Goal: Task Accomplishment & Management: Use online tool/utility

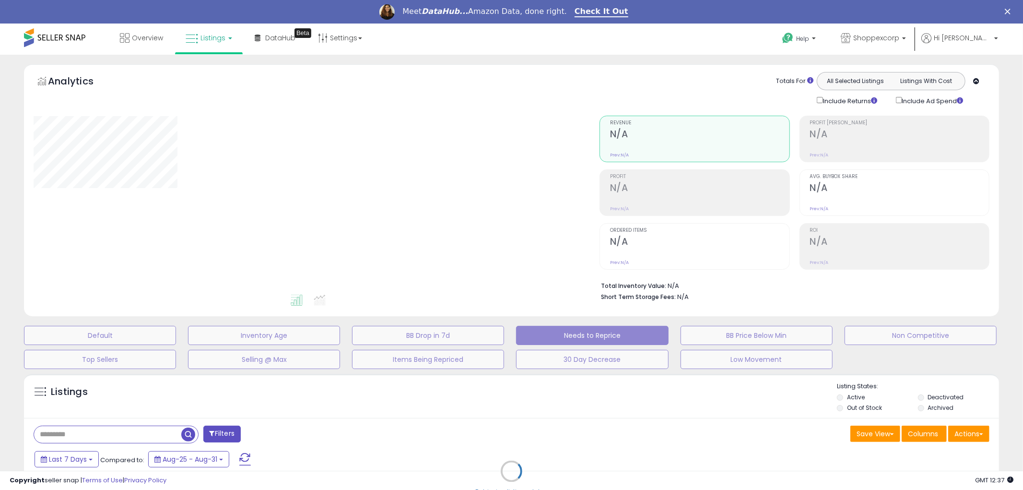
select select "**"
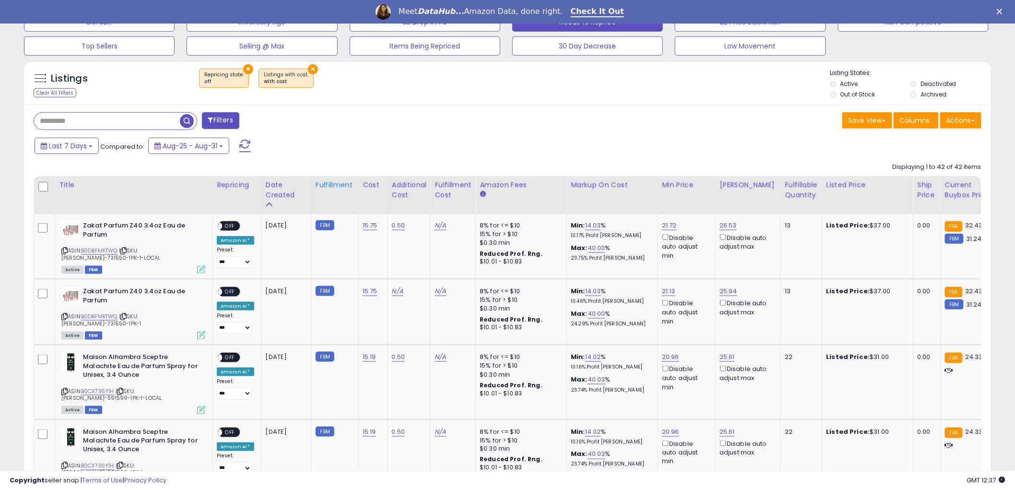
scroll to position [320, 0]
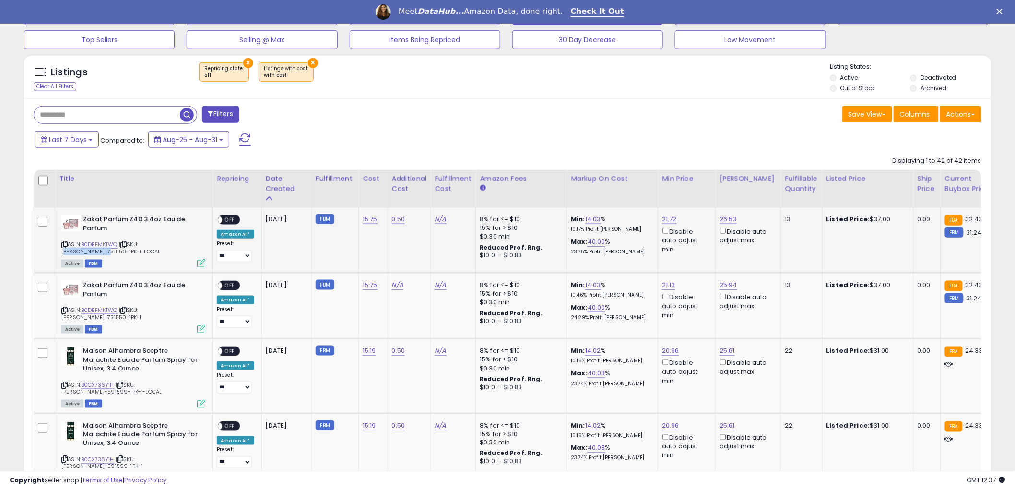
drag, startPoint x: 144, startPoint y: 245, endPoint x: 185, endPoint y: 243, distance: 41.3
click at [160, 243] on span "| SKU: [PERSON_NAME]-731550-1PK-1-LOCAL" at bounding box center [110, 247] width 99 height 14
copy span "[PERSON_NAME]-731550"
click at [438, 217] on link "N/A" at bounding box center [441, 219] width 12 height 10
type input "****"
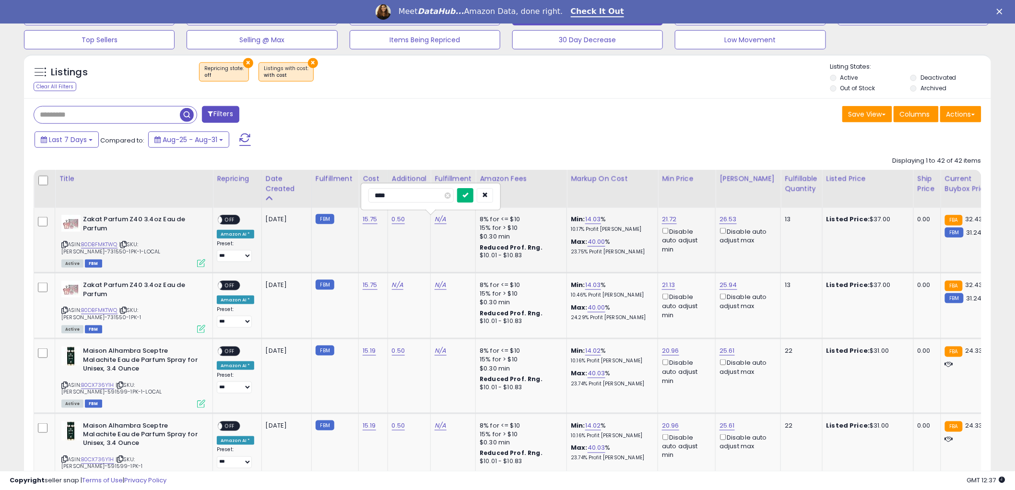
click at [468, 193] on icon "submit" at bounding box center [465, 195] width 6 height 6
click at [439, 289] on link "N/A" at bounding box center [441, 285] width 12 height 10
type input "****"
click at [474, 256] on button "submit" at bounding box center [465, 260] width 16 height 14
click at [228, 222] on span "OFF" at bounding box center [229, 220] width 15 height 8
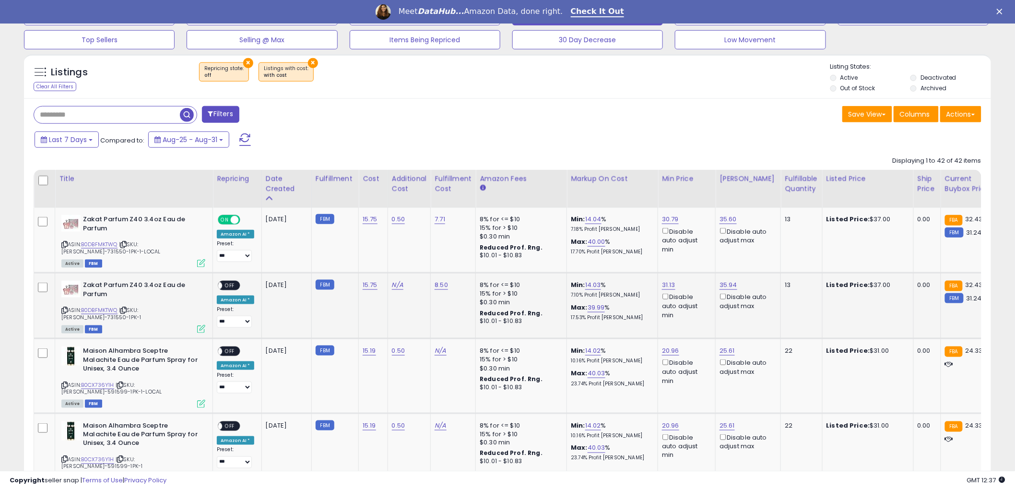
click at [233, 283] on span "OFF" at bounding box center [229, 286] width 15 height 8
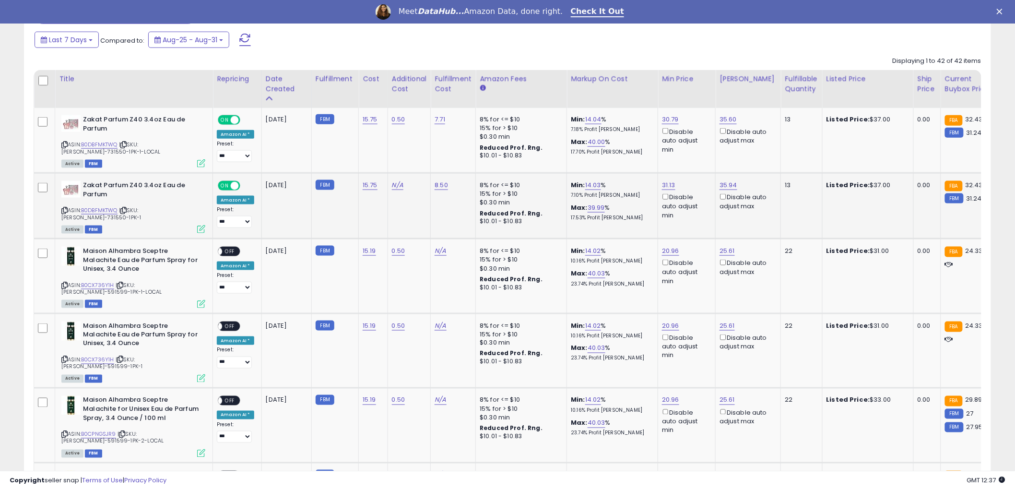
scroll to position [426, 0]
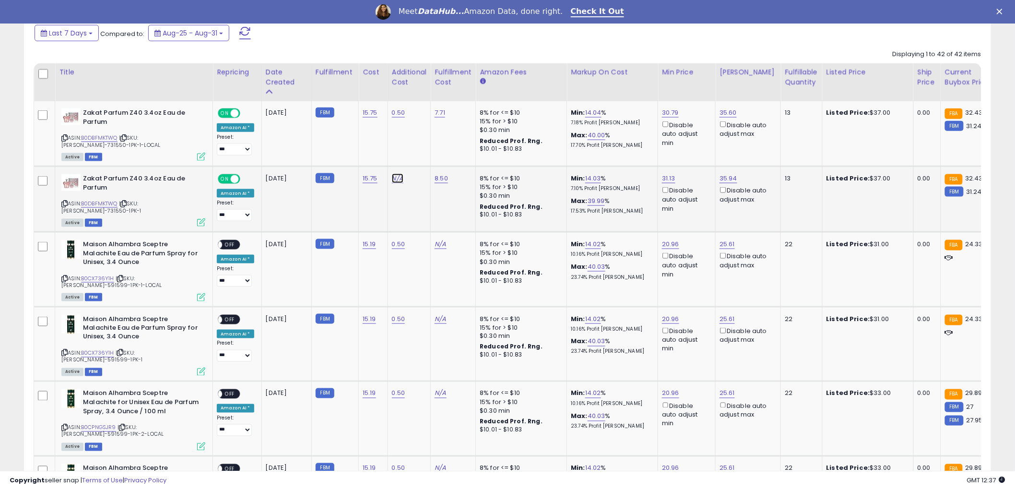
click at [393, 179] on link "N/A" at bounding box center [398, 179] width 12 height 10
type input "*"
type input "****"
click at [424, 156] on icon "submit" at bounding box center [421, 154] width 6 height 6
drag, startPoint x: 139, startPoint y: 272, endPoint x: 182, endPoint y: 272, distance: 43.2
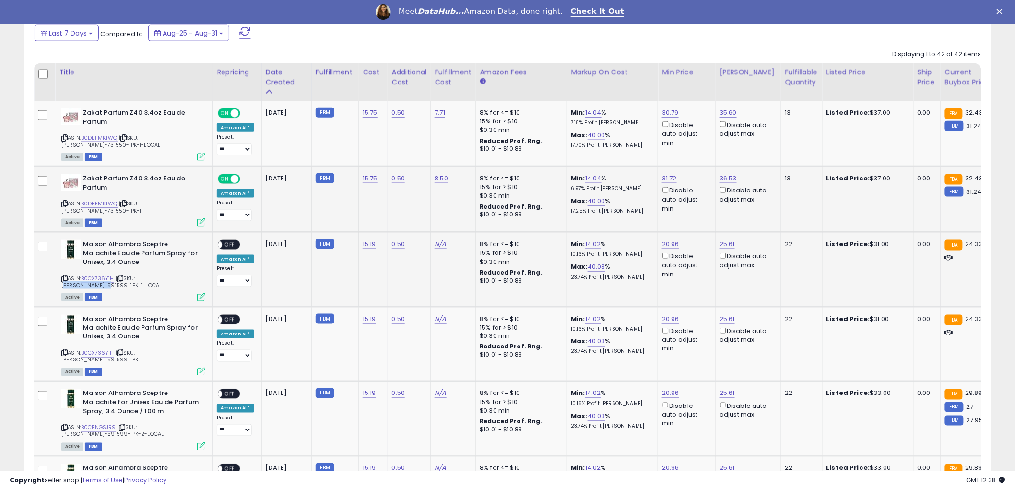
click at [162, 274] on span "| SKU: [PERSON_NAME]-591599-1PK-1-LOCAL" at bounding box center [111, 281] width 100 height 14
copy span "[PERSON_NAME]-591599"
click at [441, 239] on link "N/A" at bounding box center [441, 244] width 12 height 10
type input "****"
click at [468, 214] on icon "submit" at bounding box center [465, 213] width 6 height 6
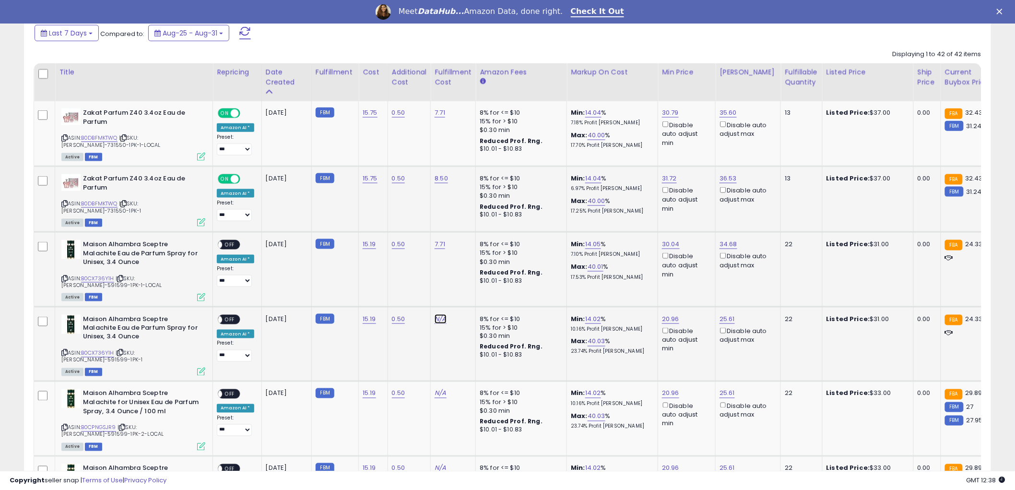
click at [437, 314] on link "N/A" at bounding box center [441, 319] width 12 height 10
type input "****"
click at [468, 290] on icon "submit" at bounding box center [465, 288] width 6 height 6
click at [232, 241] on span "OFF" at bounding box center [229, 245] width 15 height 8
click at [233, 315] on span "OFF" at bounding box center [229, 319] width 15 height 8
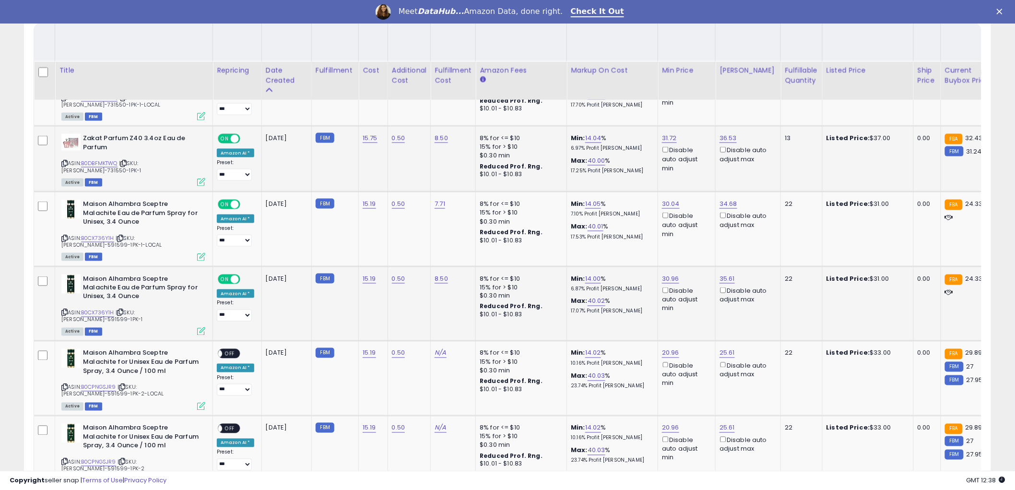
scroll to position [533, 0]
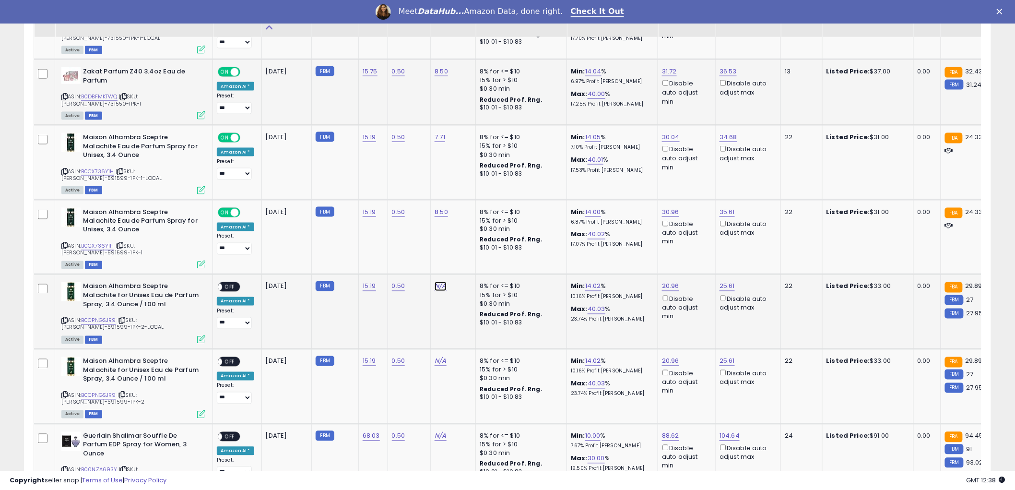
click at [441, 282] on link "N/A" at bounding box center [441, 287] width 12 height 10
type input "****"
click at [468, 250] on icon "submit" at bounding box center [465, 248] width 6 height 6
click at [439, 356] on link "N/A" at bounding box center [441, 361] width 12 height 10
type input "****"
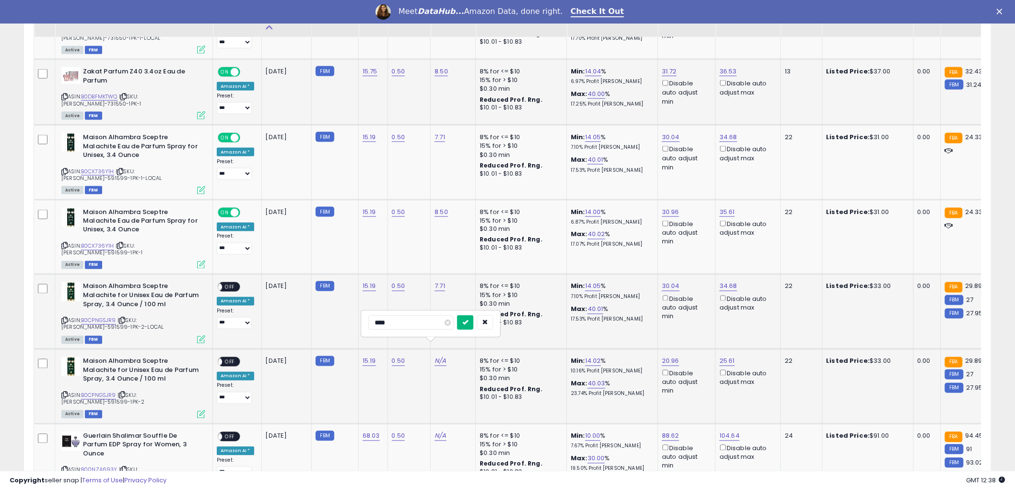
click at [468, 325] on icon "submit" at bounding box center [465, 322] width 6 height 6
click at [233, 283] on span "OFF" at bounding box center [229, 287] width 15 height 8
click at [233, 358] on span "OFF" at bounding box center [229, 362] width 15 height 8
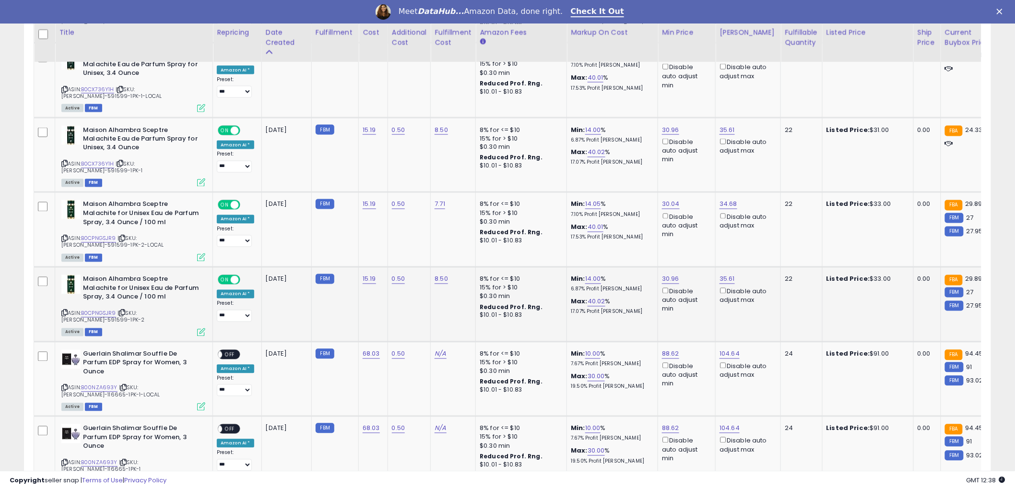
scroll to position [640, 0]
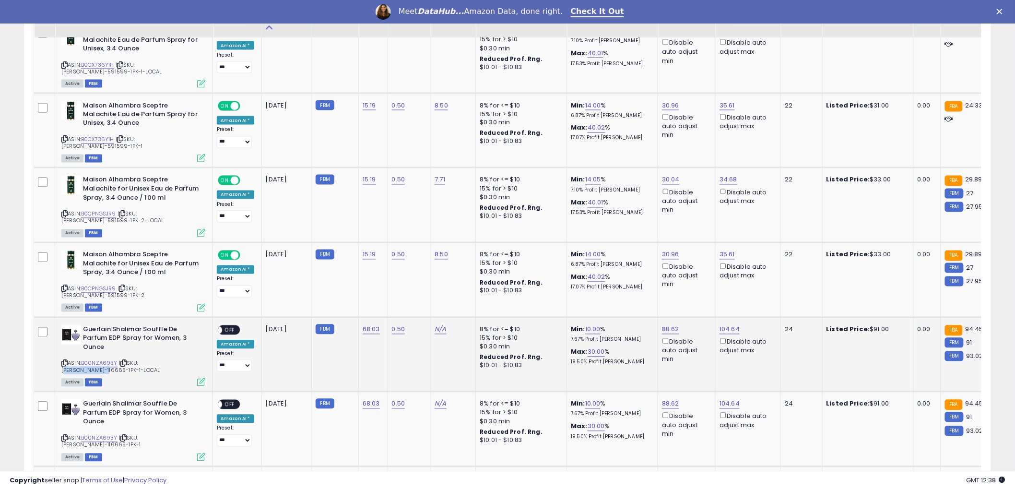
drag, startPoint x: 141, startPoint y: 342, endPoint x: 178, endPoint y: 342, distance: 36.5
click at [160, 359] on span "| SKU: [PERSON_NAME]-116665-1PK-1-LOCAL" at bounding box center [110, 366] width 98 height 14
drag, startPoint x: 178, startPoint y: 342, endPoint x: 199, endPoint y: 328, distance: 25.7
click at [199, 328] on b "Guerlain Shalimar Souffle De Parfum EDP Spray for Women, 3 Ounce" at bounding box center [141, 339] width 117 height 29
drag, startPoint x: 141, startPoint y: 341, endPoint x: 183, endPoint y: 343, distance: 42.3
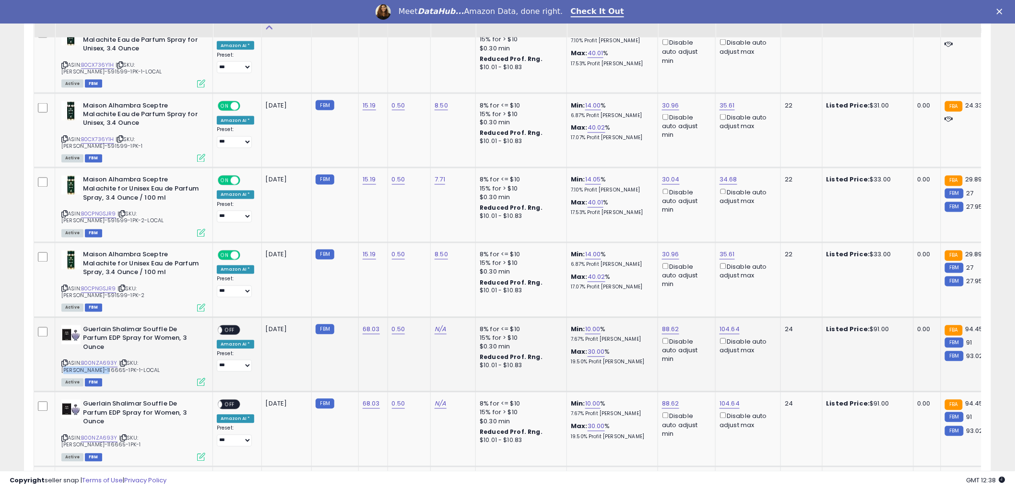
click at [160, 359] on span "| SKU: [PERSON_NAME]-116665-1PK-1-LOCAL" at bounding box center [110, 366] width 98 height 14
copy span "[PERSON_NAME]-116665"
click at [438, 325] on link "N/A" at bounding box center [441, 330] width 12 height 10
type input "****"
click at [468, 285] on icon "submit" at bounding box center [465, 283] width 6 height 6
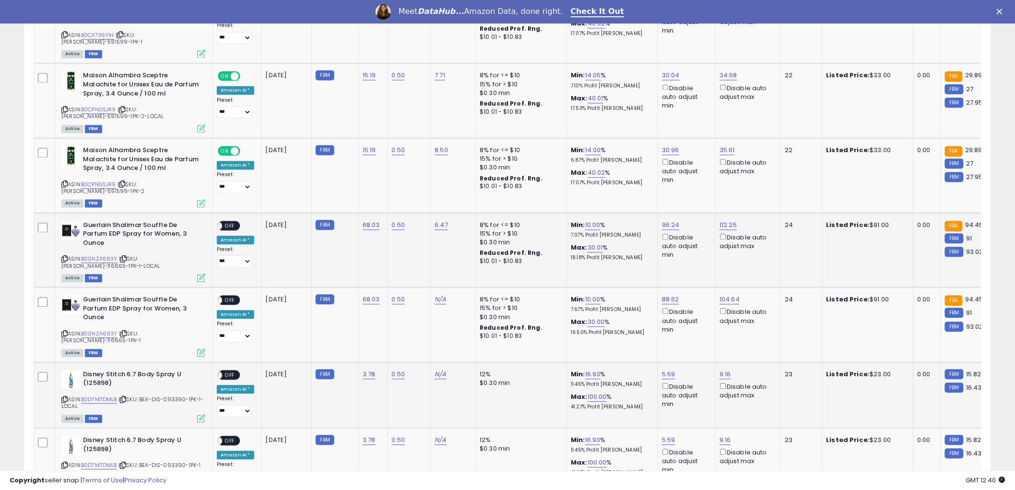
scroll to position [746, 0]
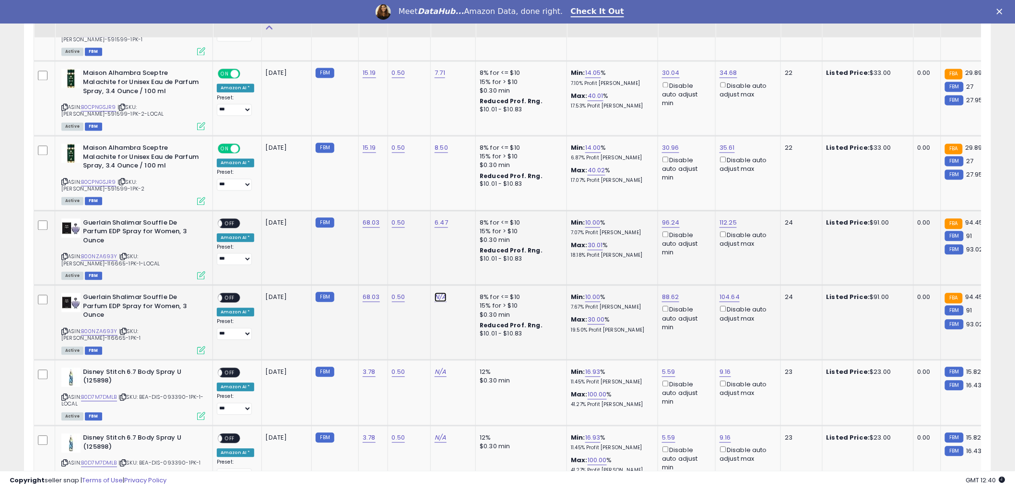
click at [438, 293] on link "N/A" at bounding box center [441, 298] width 12 height 10
type input "****"
click at [468, 252] on icon "submit" at bounding box center [465, 251] width 6 height 6
click at [229, 219] on span "OFF" at bounding box center [229, 223] width 15 height 8
click at [232, 294] on span "OFF" at bounding box center [229, 298] width 15 height 8
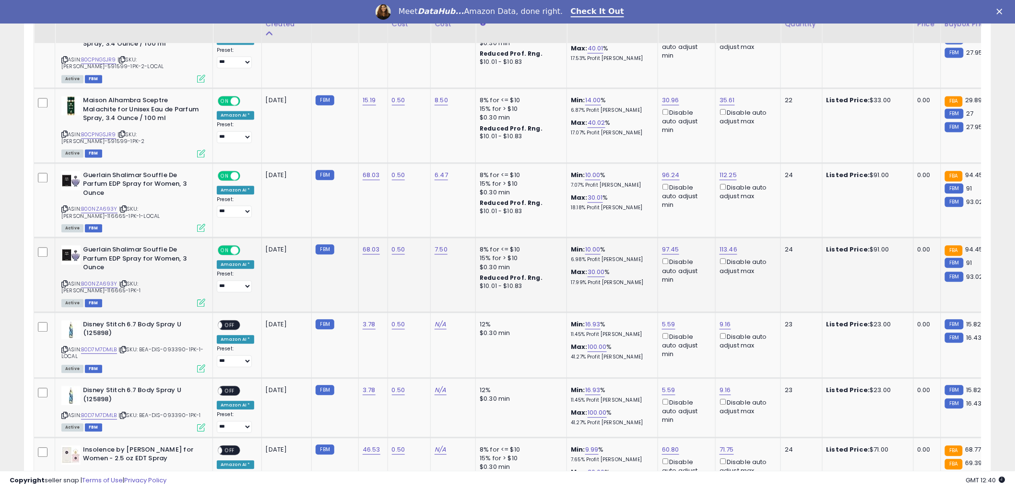
scroll to position [799, 0]
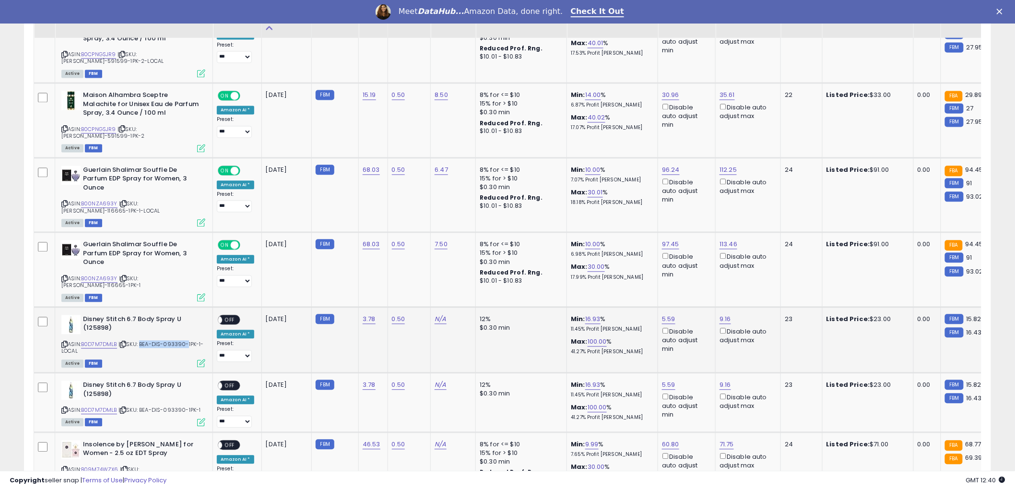
drag, startPoint x: 142, startPoint y: 315, endPoint x: 185, endPoint y: 315, distance: 43.2
click at [185, 340] on span "| SKU: BEA-DIS-093390-1PK-1-LOCAL" at bounding box center [132, 347] width 142 height 14
copy span "BEA-DIS-093390"
click at [440, 314] on link "N/A" at bounding box center [441, 319] width 12 height 10
type input "****"
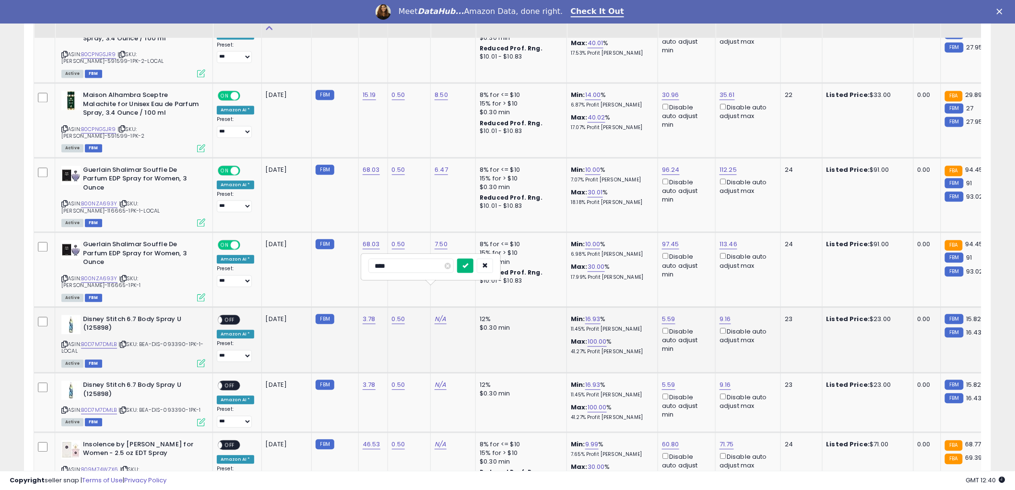
click at [468, 265] on icon "submit" at bounding box center [465, 265] width 6 height 6
click at [435, 314] on link "N/A" at bounding box center [441, 319] width 12 height 10
click at [439, 380] on link "N/A" at bounding box center [441, 385] width 12 height 10
type input "****"
click at [468, 333] on icon "submit" at bounding box center [465, 330] width 6 height 6
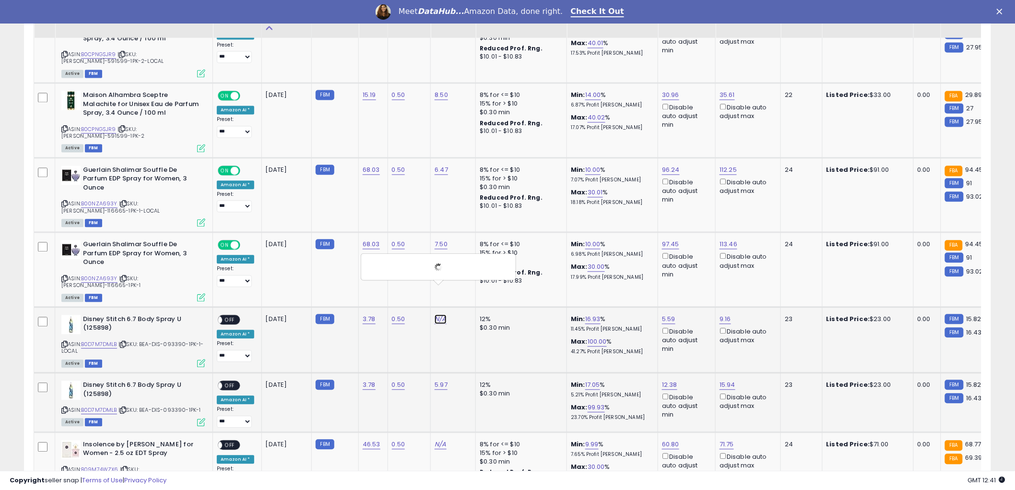
click at [437, 314] on link "N/A" at bounding box center [441, 319] width 12 height 10
click at [394, 314] on link "0.50" at bounding box center [398, 319] width 13 height 10
click at [438, 314] on link "N/A" at bounding box center [441, 319] width 12 height 10
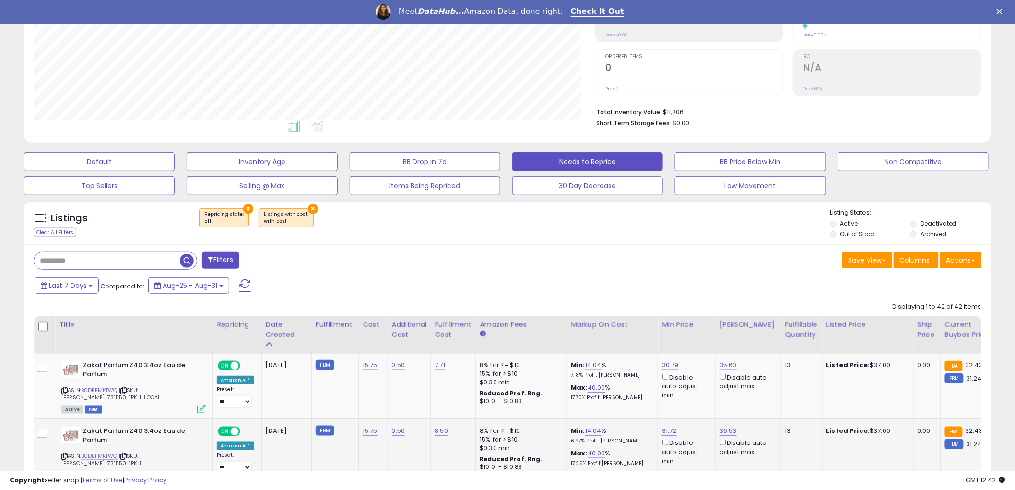
scroll to position [160, 0]
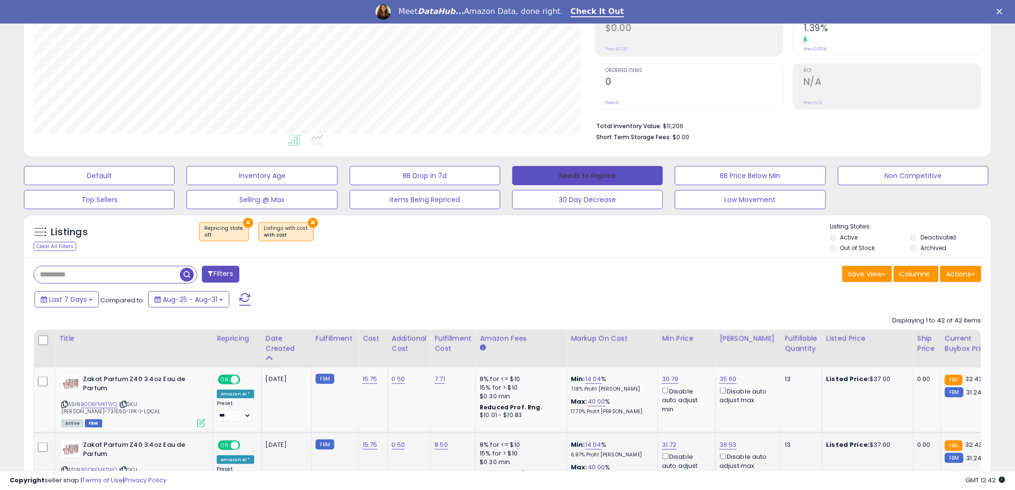
click at [573, 169] on button "Needs to Reprice" at bounding box center [587, 175] width 151 height 19
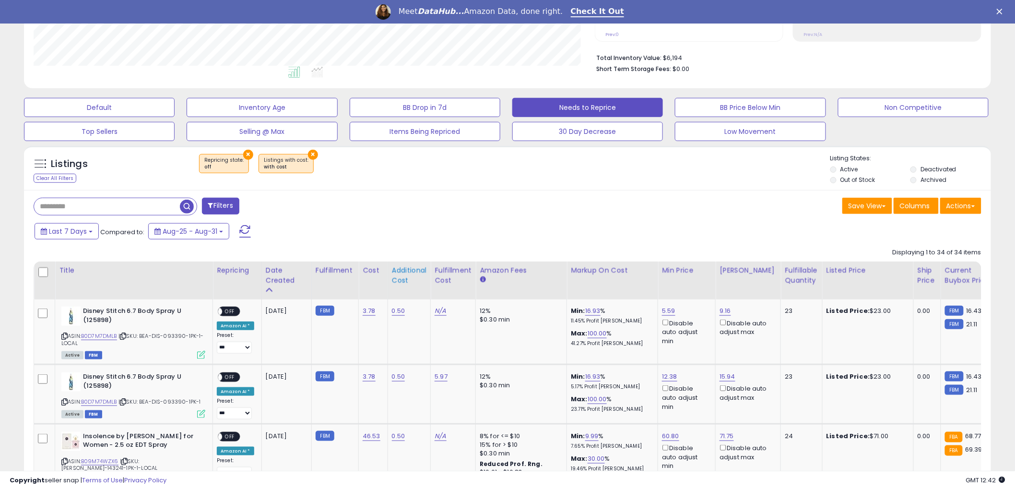
scroll to position [272, 0]
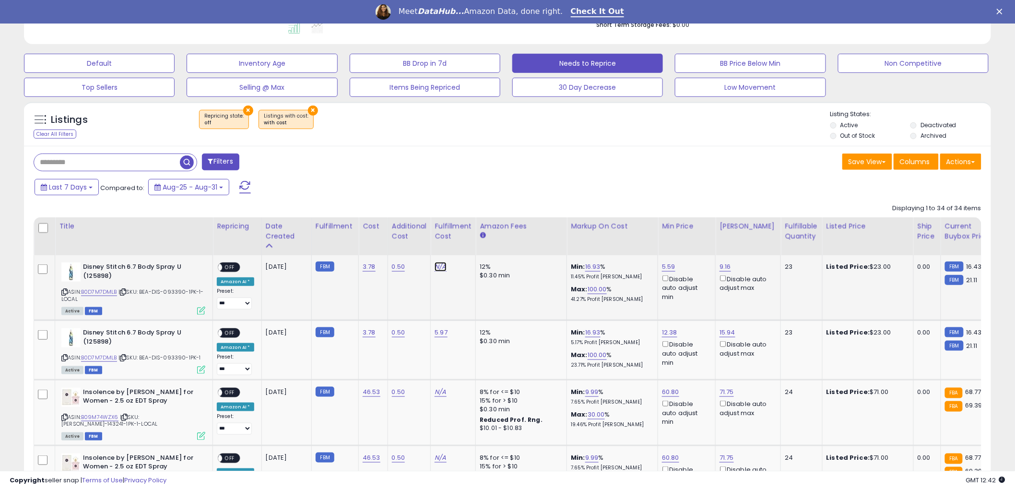
click at [438, 269] on link "N/A" at bounding box center [441, 267] width 12 height 10
type input "****"
click at [474, 243] on button "submit" at bounding box center [465, 243] width 16 height 14
click at [231, 269] on span "OFF" at bounding box center [229, 267] width 15 height 8
click at [232, 332] on span "OFF" at bounding box center [229, 333] width 15 height 8
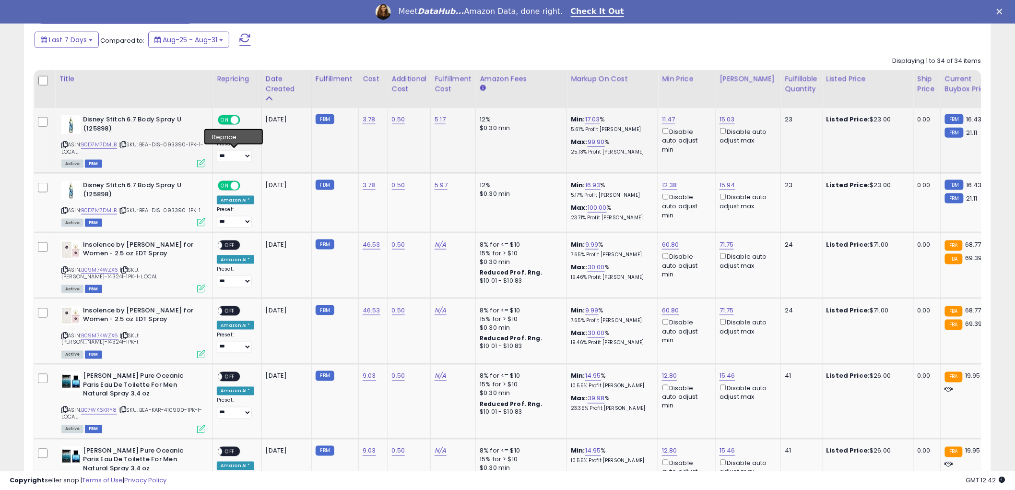
scroll to position [432, 0]
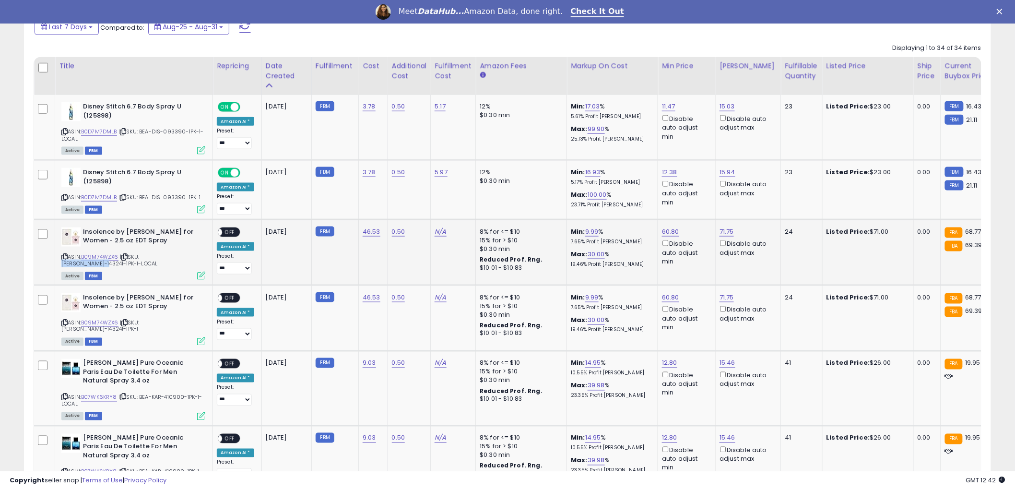
drag, startPoint x: 142, startPoint y: 258, endPoint x: 185, endPoint y: 257, distance: 42.7
click at [157, 257] on span "| SKU: [PERSON_NAME]-143241-1PK-1-LOCAL" at bounding box center [109, 260] width 96 height 14
copy span "[PERSON_NAME]-143241"
click at [438, 231] on link "N/A" at bounding box center [441, 232] width 12 height 10
type input "****"
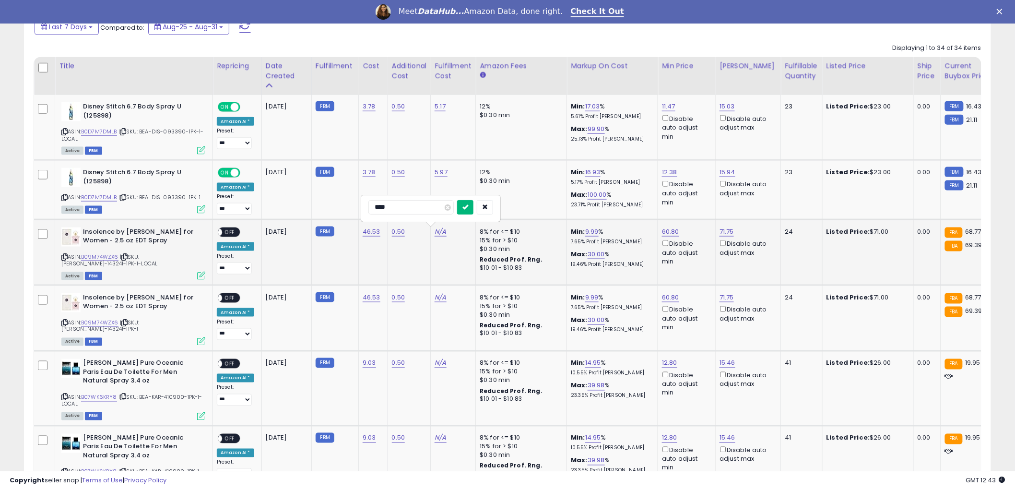
click at [474, 209] on button "submit" at bounding box center [465, 207] width 16 height 14
click at [439, 295] on link "N/A" at bounding box center [441, 298] width 12 height 10
type input "****"
click at [468, 275] on icon "submit" at bounding box center [465, 272] width 6 height 6
click at [232, 230] on span "OFF" at bounding box center [229, 232] width 15 height 8
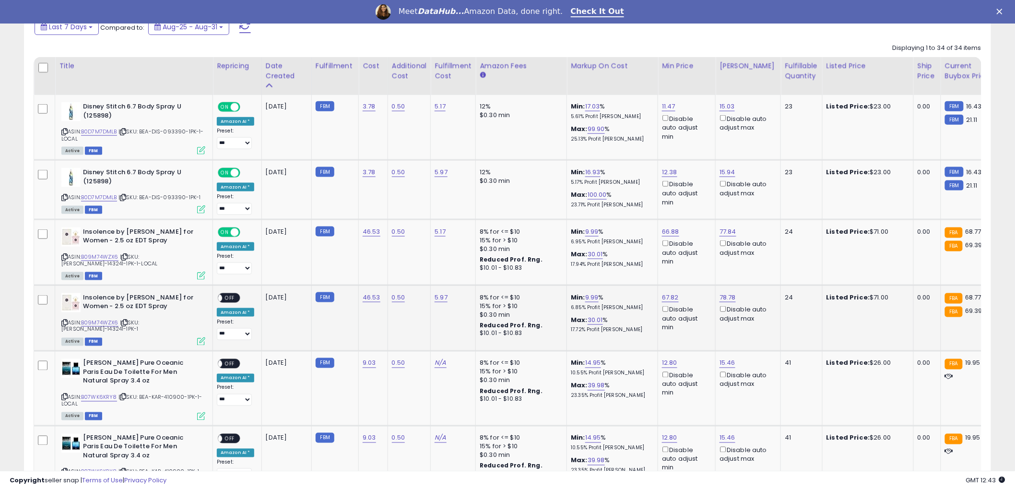
click at [231, 298] on span "OFF" at bounding box center [229, 298] width 15 height 8
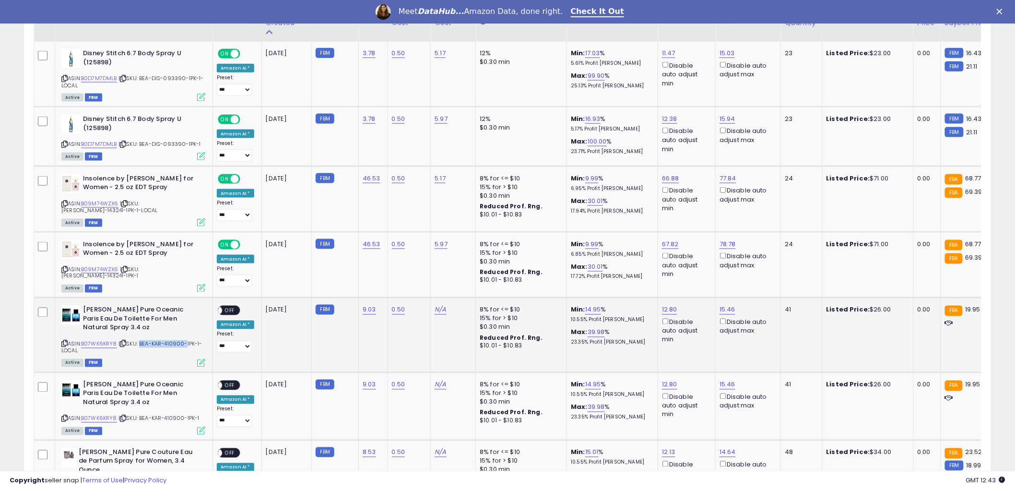
drag, startPoint x: 141, startPoint y: 336, endPoint x: 185, endPoint y: 338, distance: 44.2
click at [185, 340] on span "| SKU: BEA-KAR-410900-1PK-1-LOCAL" at bounding box center [131, 347] width 141 height 14
copy span "BEA-KAR-410900"
click at [439, 305] on link "N/A" at bounding box center [441, 310] width 12 height 10
type input "****"
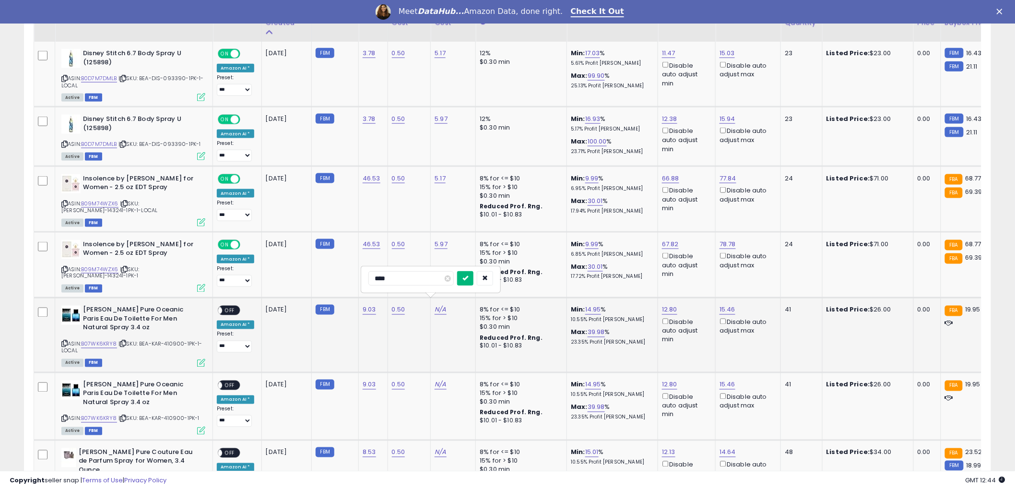
click at [474, 280] on button "submit" at bounding box center [465, 278] width 16 height 14
click at [440, 380] on link "N/A" at bounding box center [441, 385] width 12 height 10
type input "****"
click at [468, 351] on icon "submit" at bounding box center [465, 352] width 6 height 6
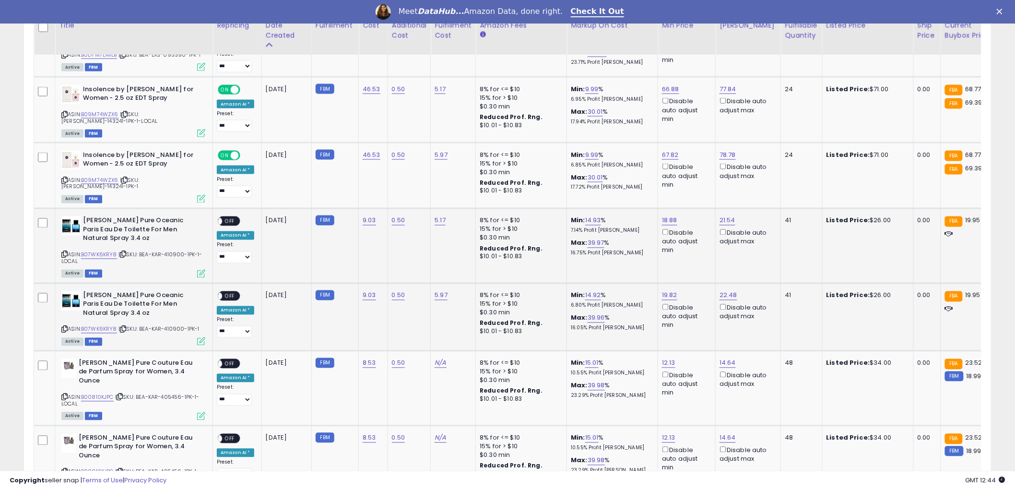
scroll to position [592, 0]
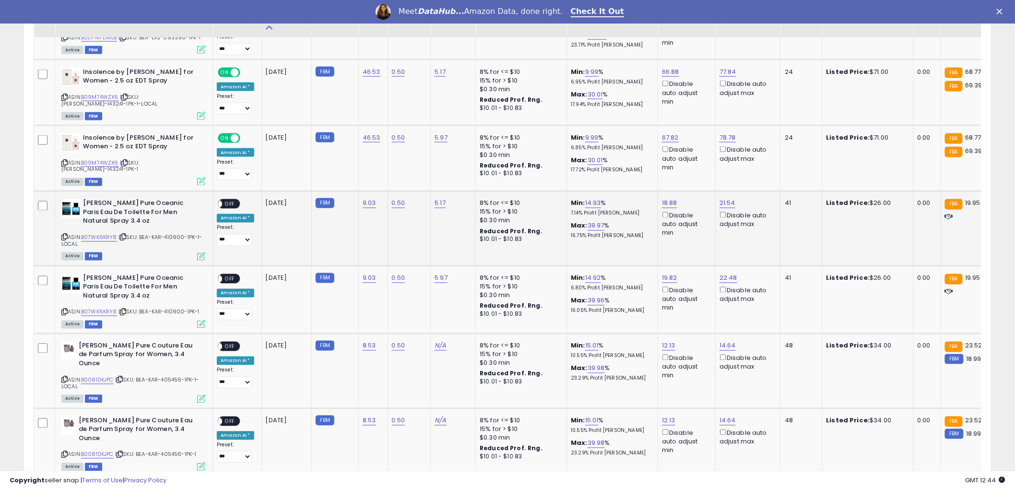
click at [228, 200] on span "OFF" at bounding box center [229, 204] width 15 height 8
click at [231, 274] on span "OFF" at bounding box center [229, 278] width 15 height 8
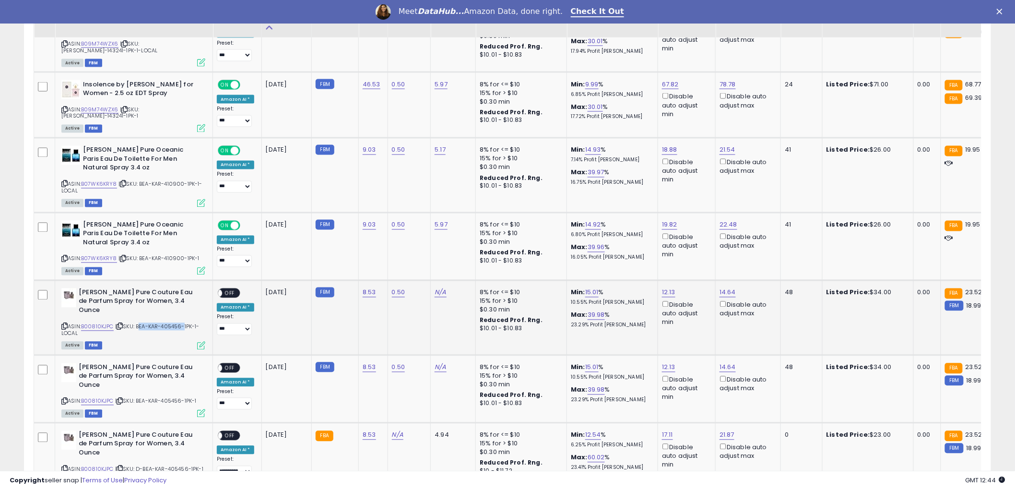
drag, startPoint x: 140, startPoint y: 320, endPoint x: 183, endPoint y: 320, distance: 43.7
click at [183, 323] on span "| SKU: BEA-KAR-405456-1PK-1-LOCAL" at bounding box center [130, 330] width 138 height 14
copy span "BEA-KAR-405456"
click at [438, 288] on link "N/A" at bounding box center [441, 293] width 12 height 10
type input "****"
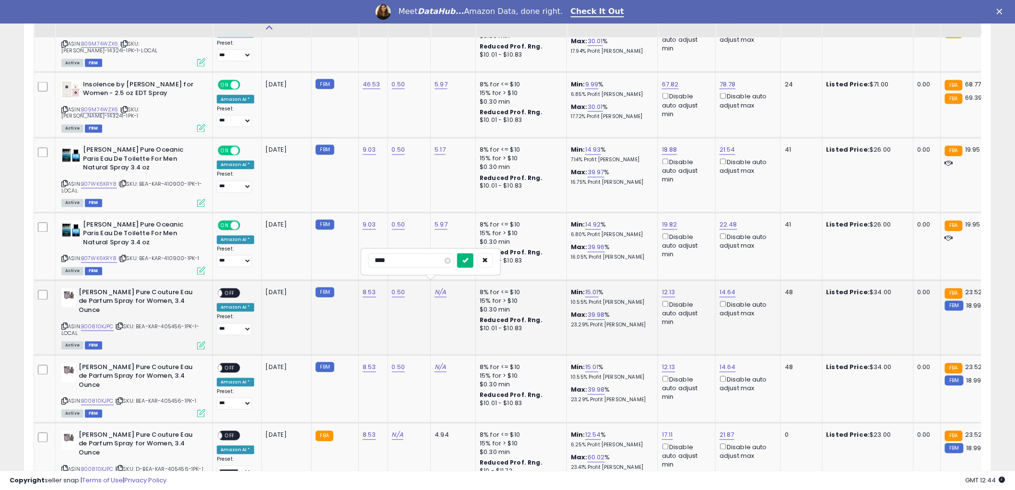
click at [468, 262] on icon "submit" at bounding box center [465, 260] width 6 height 6
click at [439, 363] on link "N/A" at bounding box center [441, 368] width 12 height 10
type input "****"
click at [474, 338] on button "submit" at bounding box center [465, 335] width 16 height 14
click at [233, 289] on span "OFF" at bounding box center [229, 293] width 15 height 8
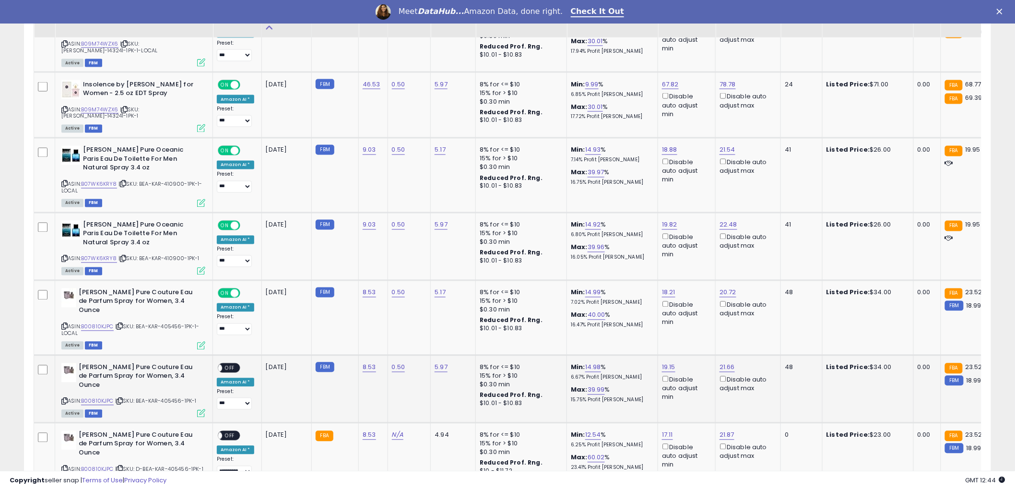
click at [233, 364] on span "OFF" at bounding box center [229, 368] width 15 height 8
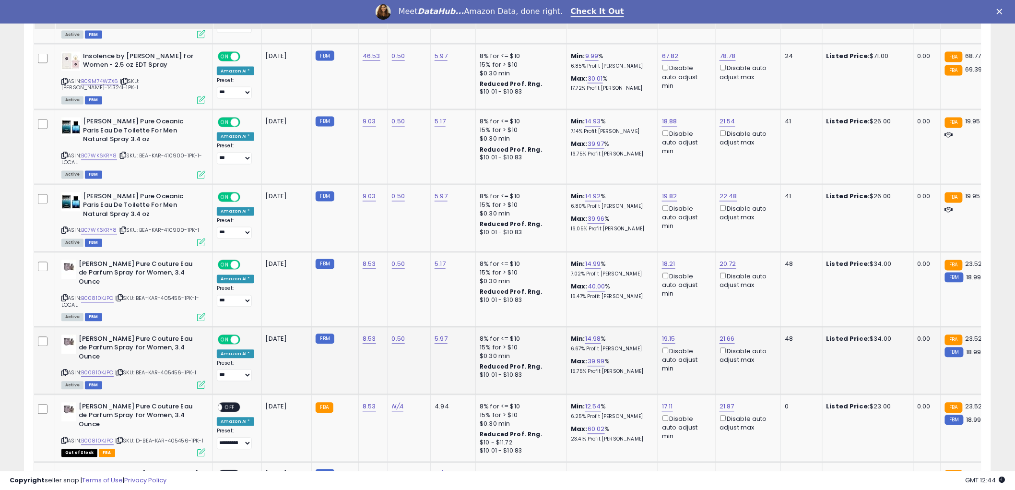
scroll to position [699, 0]
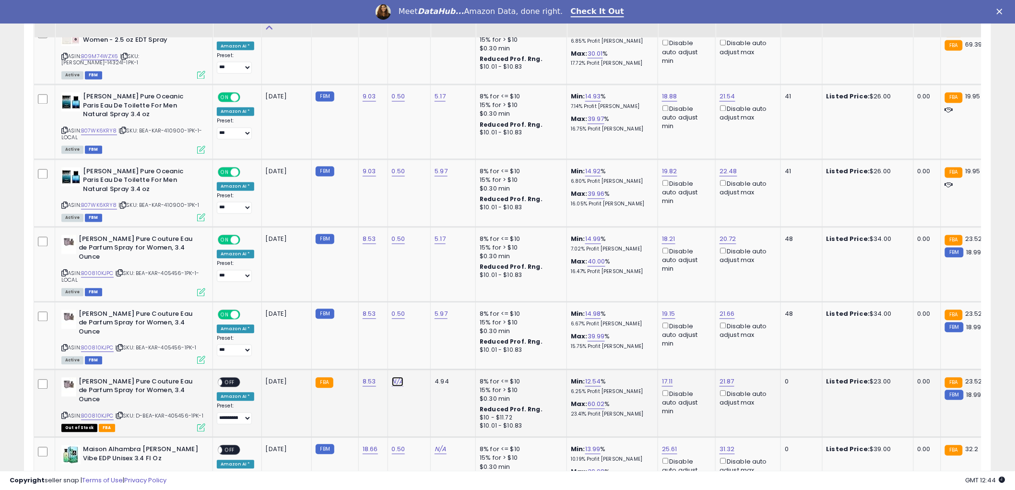
click at [396, 377] on link "N/A" at bounding box center [398, 382] width 12 height 10
type input "*"
type input "****"
click at [424, 351] on icon "submit" at bounding box center [421, 348] width 6 height 6
click at [235, 378] on span "OFF" at bounding box center [229, 382] width 15 height 8
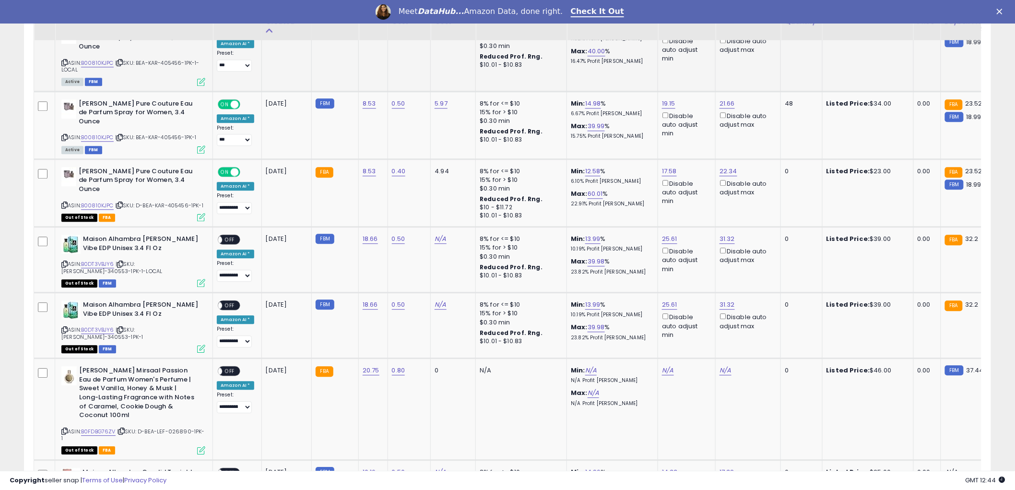
scroll to position [912, 0]
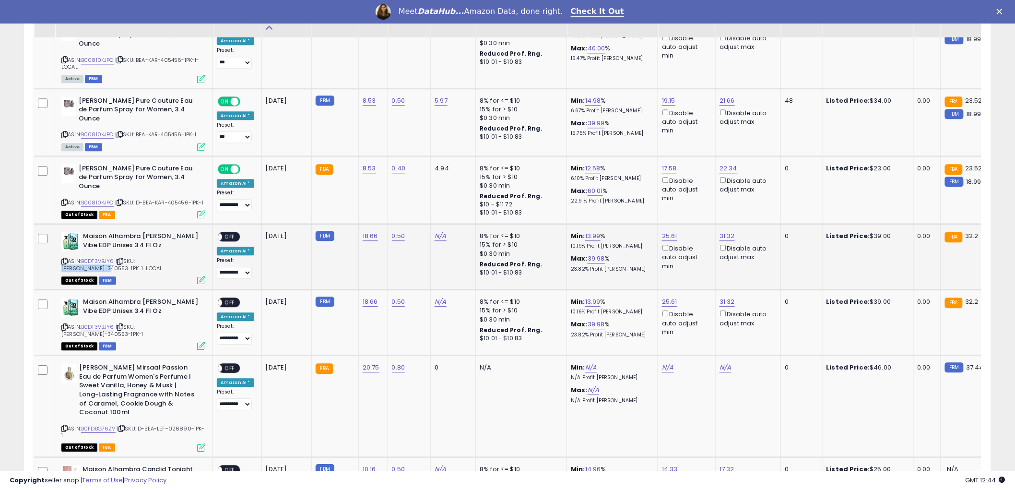
drag, startPoint x: 139, startPoint y: 260, endPoint x: 184, endPoint y: 260, distance: 44.6
click at [162, 260] on span "| SKU: [PERSON_NAME]-340553-1PK-1-LOCAL" at bounding box center [111, 264] width 101 height 14
copy span "[PERSON_NAME]-340553"
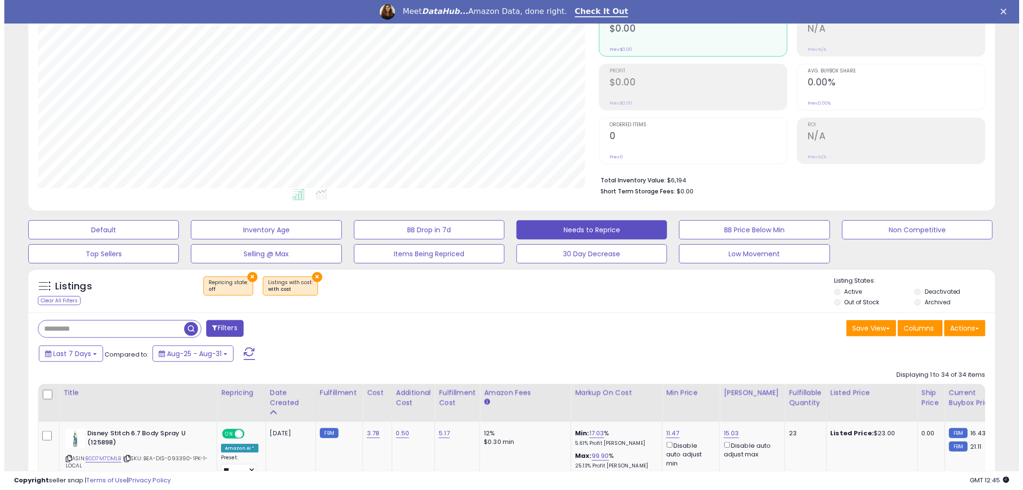
scroll to position [107, 0]
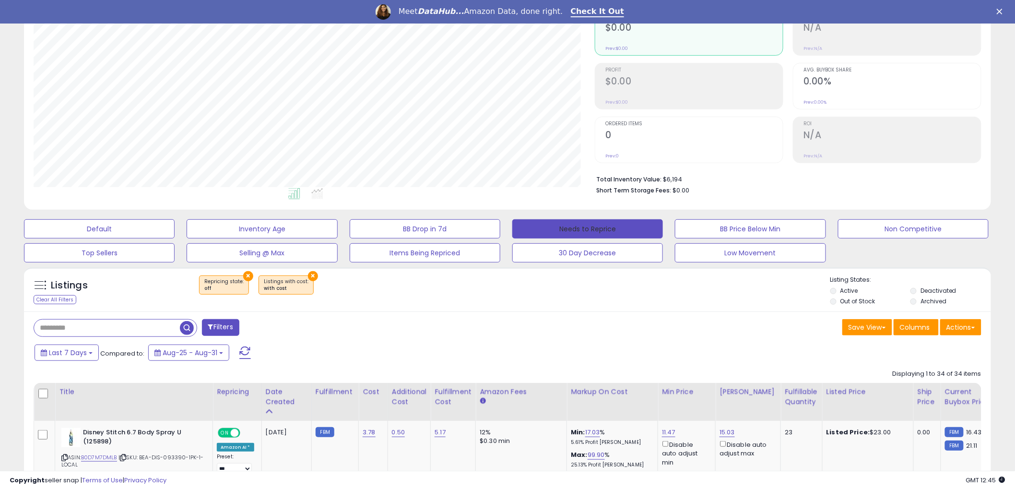
click at [621, 225] on button "Needs to Reprice" at bounding box center [587, 228] width 151 height 19
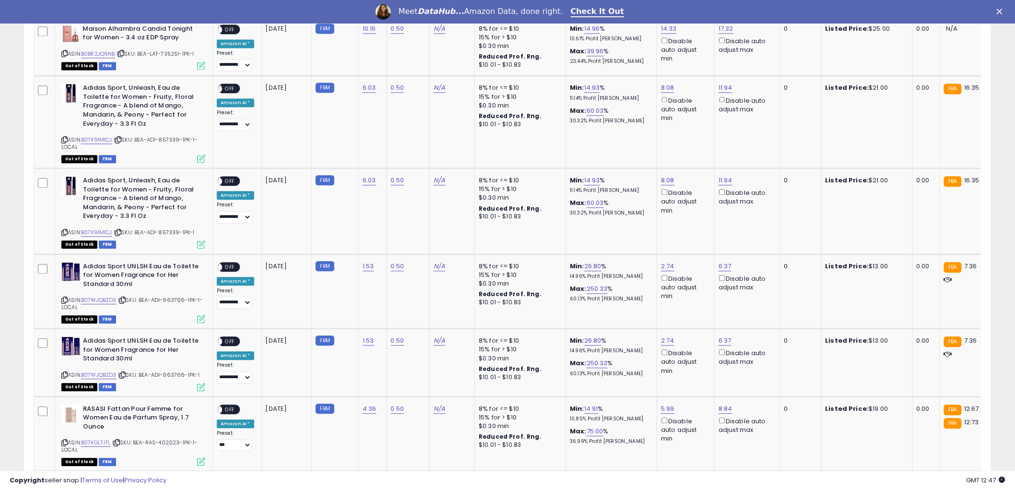
scroll to position [693, 0]
